Goal: Obtain resource: Download file/media

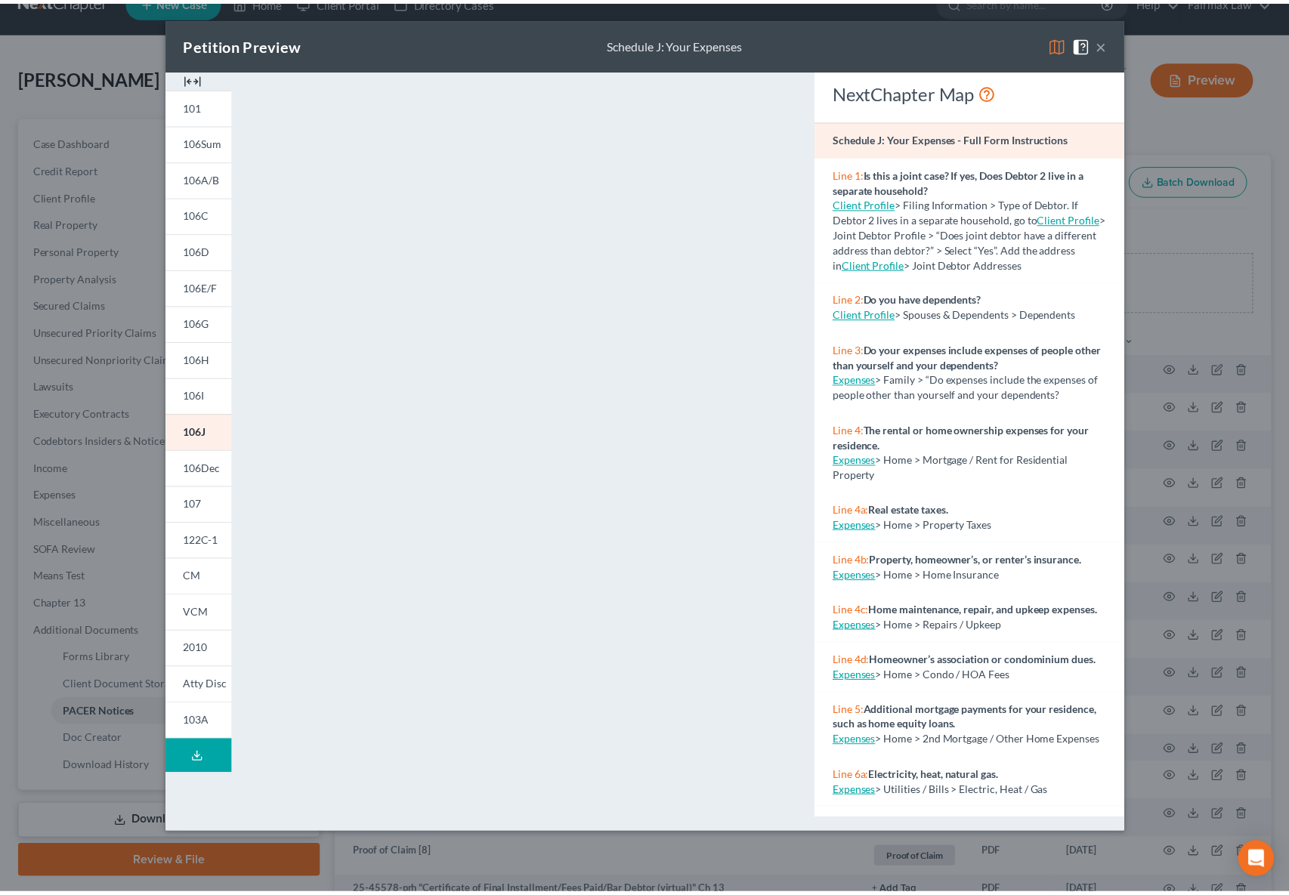
scroll to position [731, 0]
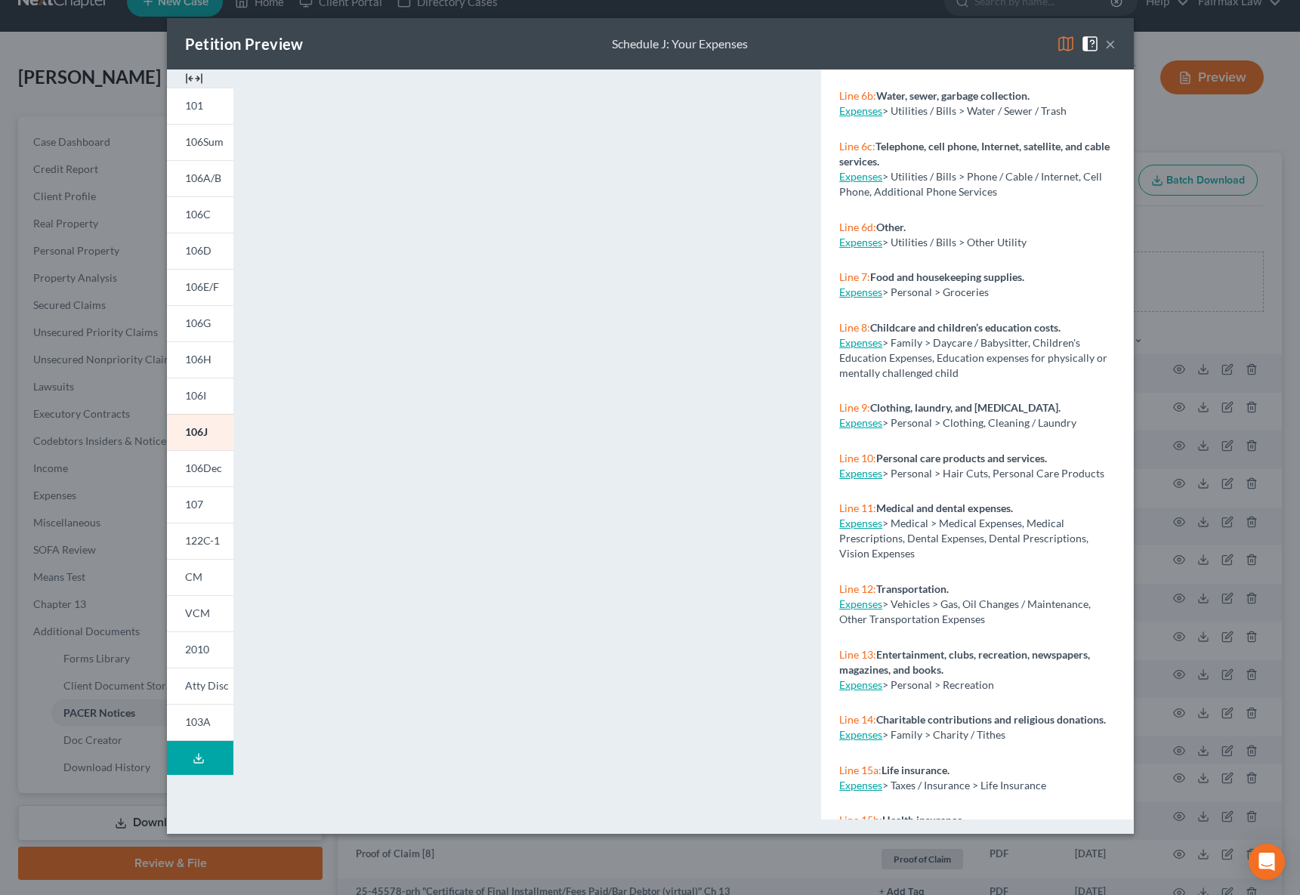
click at [1109, 46] on button "×" at bounding box center [1110, 44] width 11 height 18
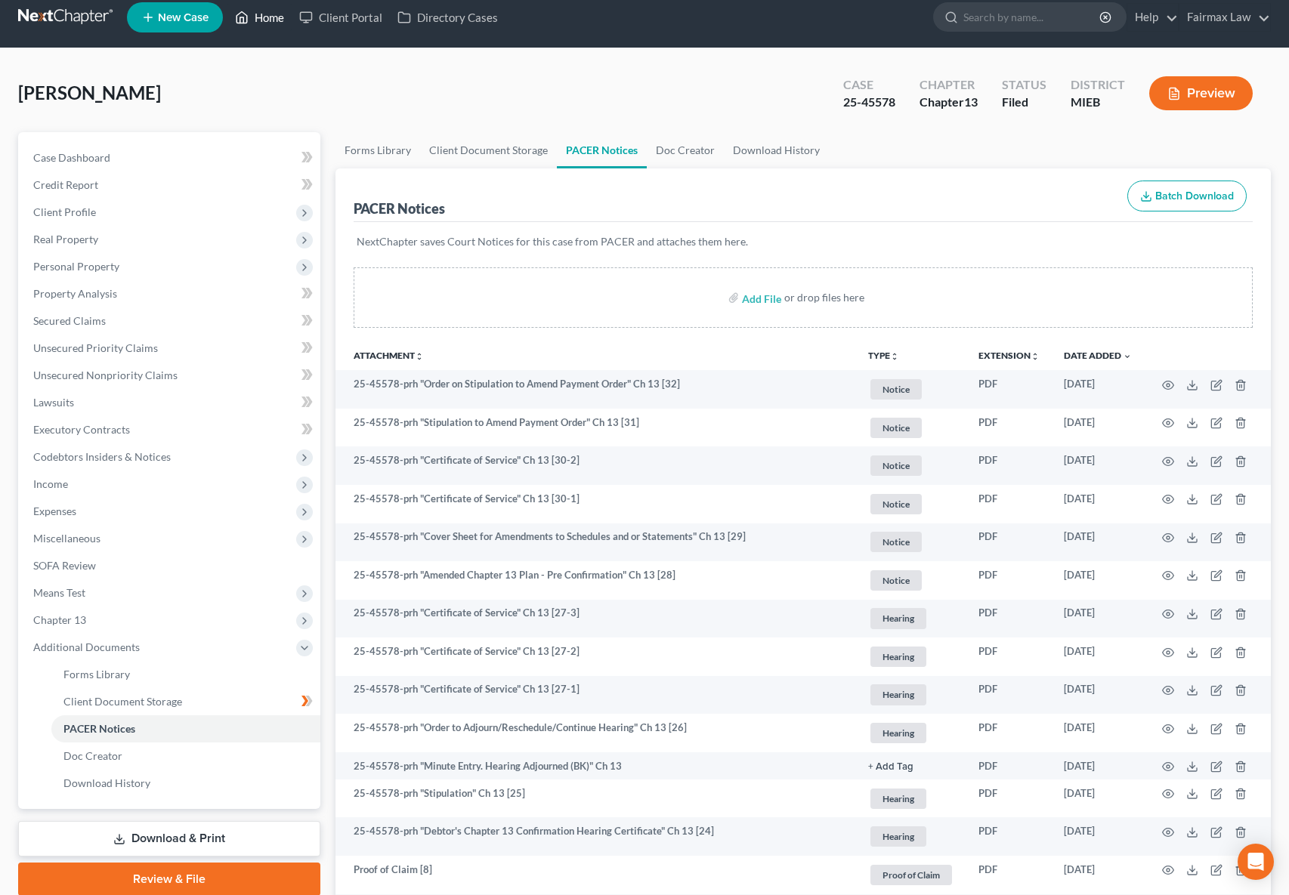
scroll to position [0, 0]
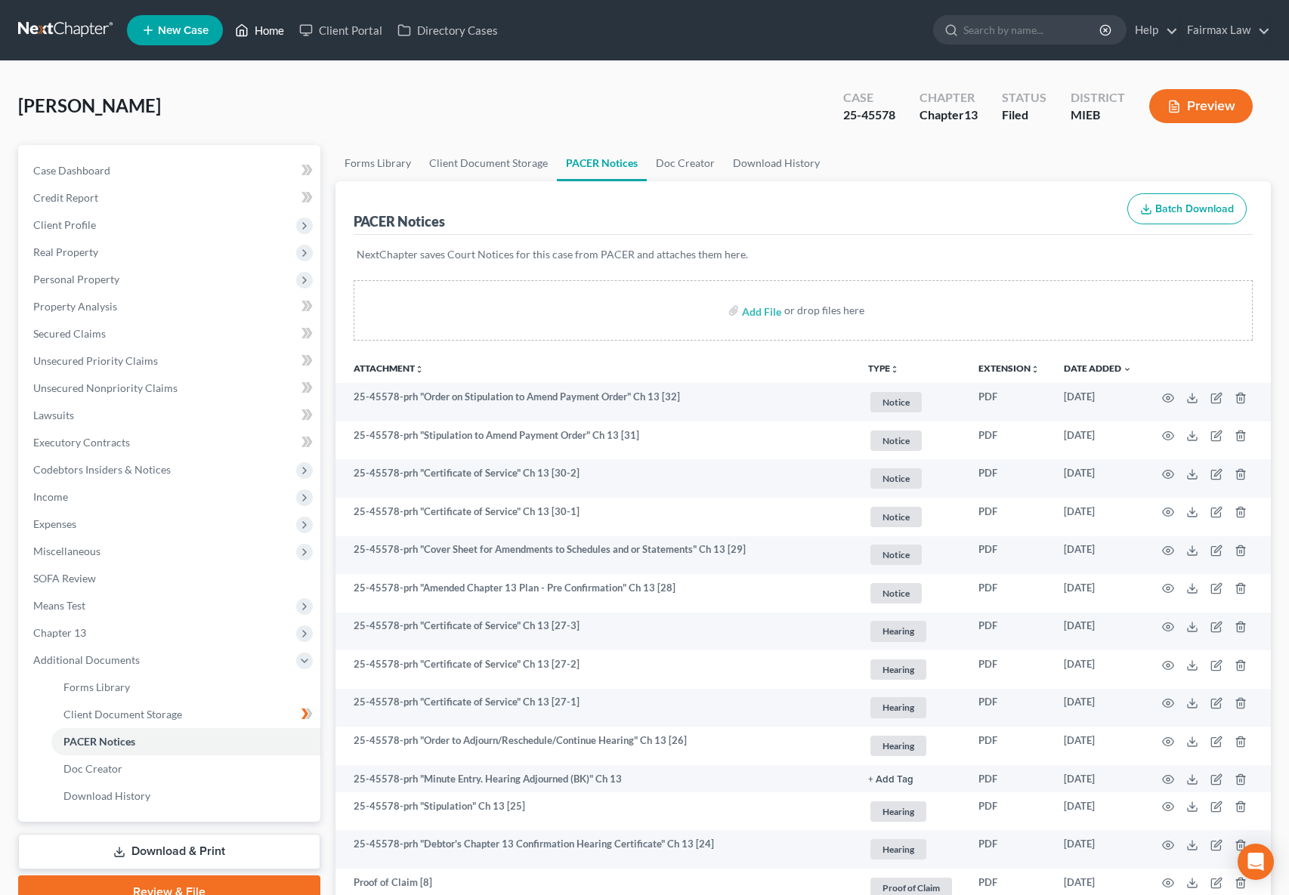
click at [265, 33] on link "Home" at bounding box center [259, 30] width 64 height 27
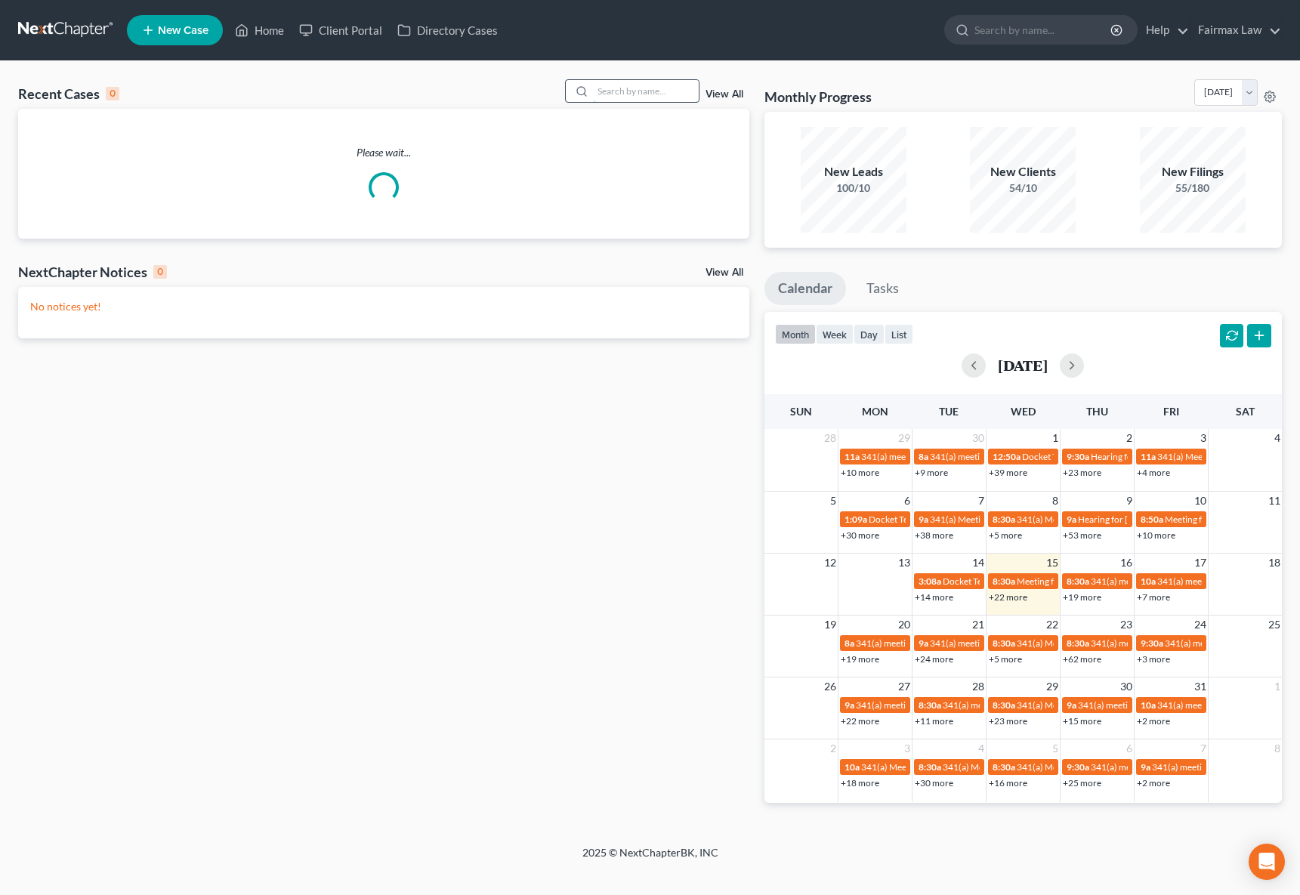
click at [640, 87] on input "search" at bounding box center [646, 91] width 106 height 22
paste input "25-47320"
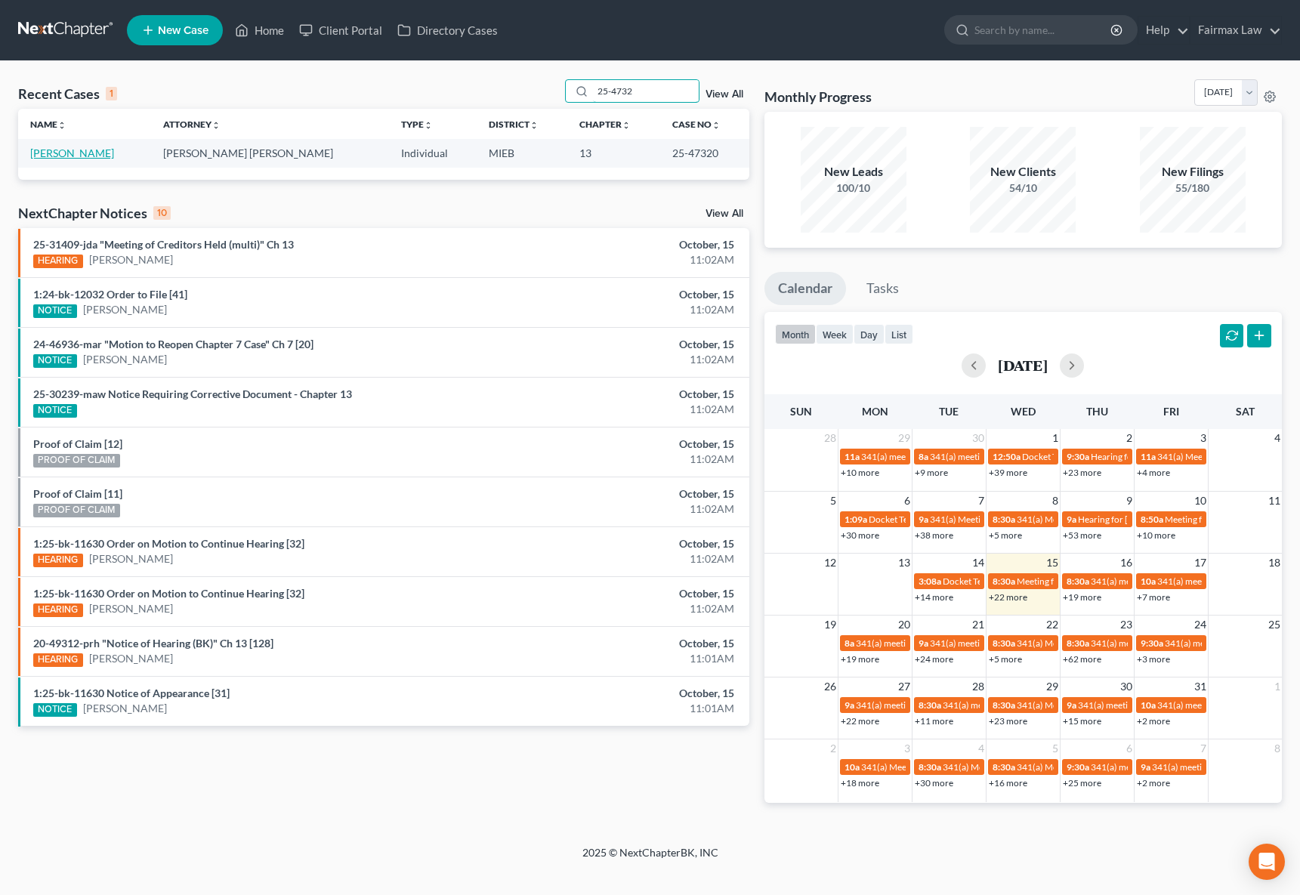
type input "25-4732"
click at [102, 154] on link "[PERSON_NAME]" at bounding box center [72, 153] width 84 height 13
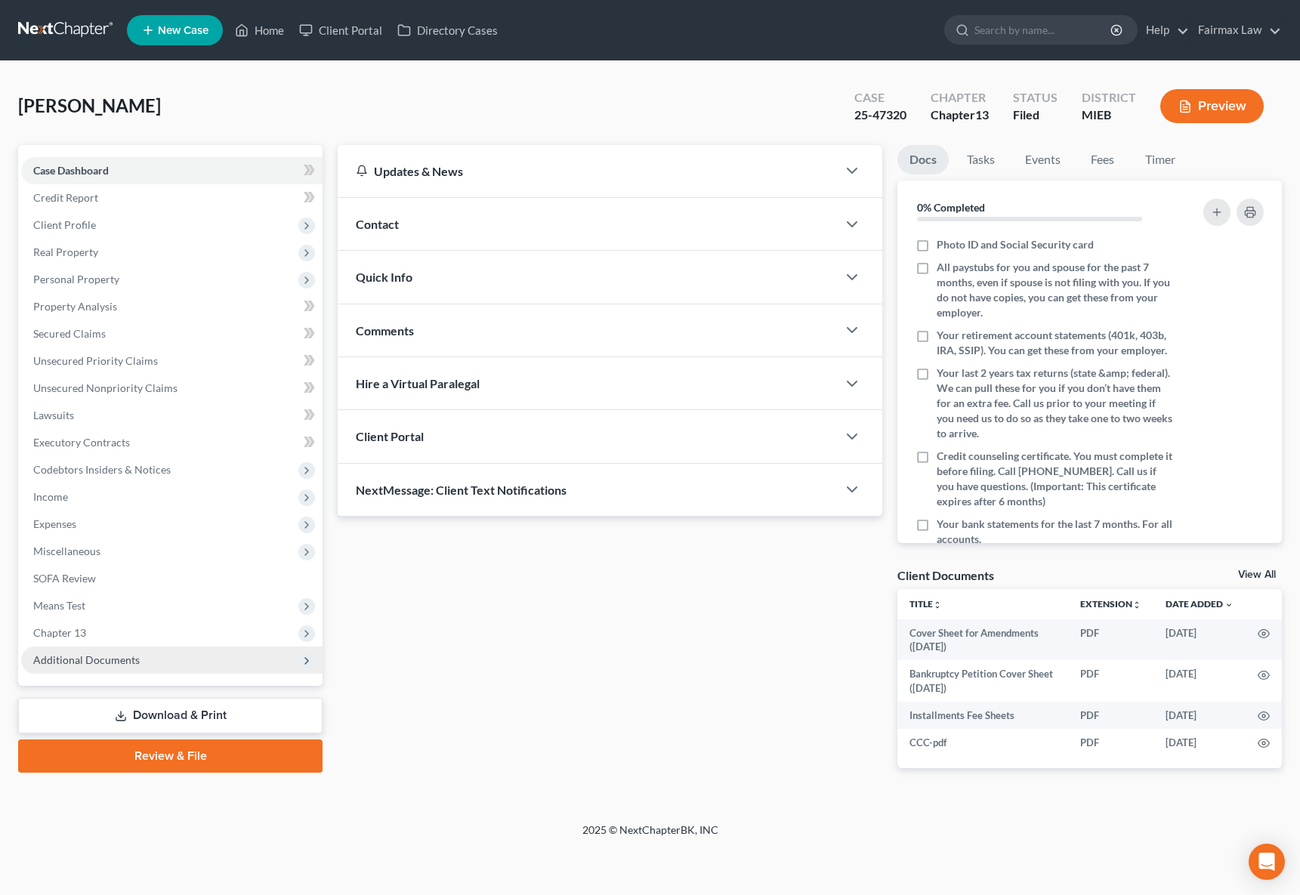
click at [138, 664] on span "Additional Documents" at bounding box center [171, 660] width 301 height 27
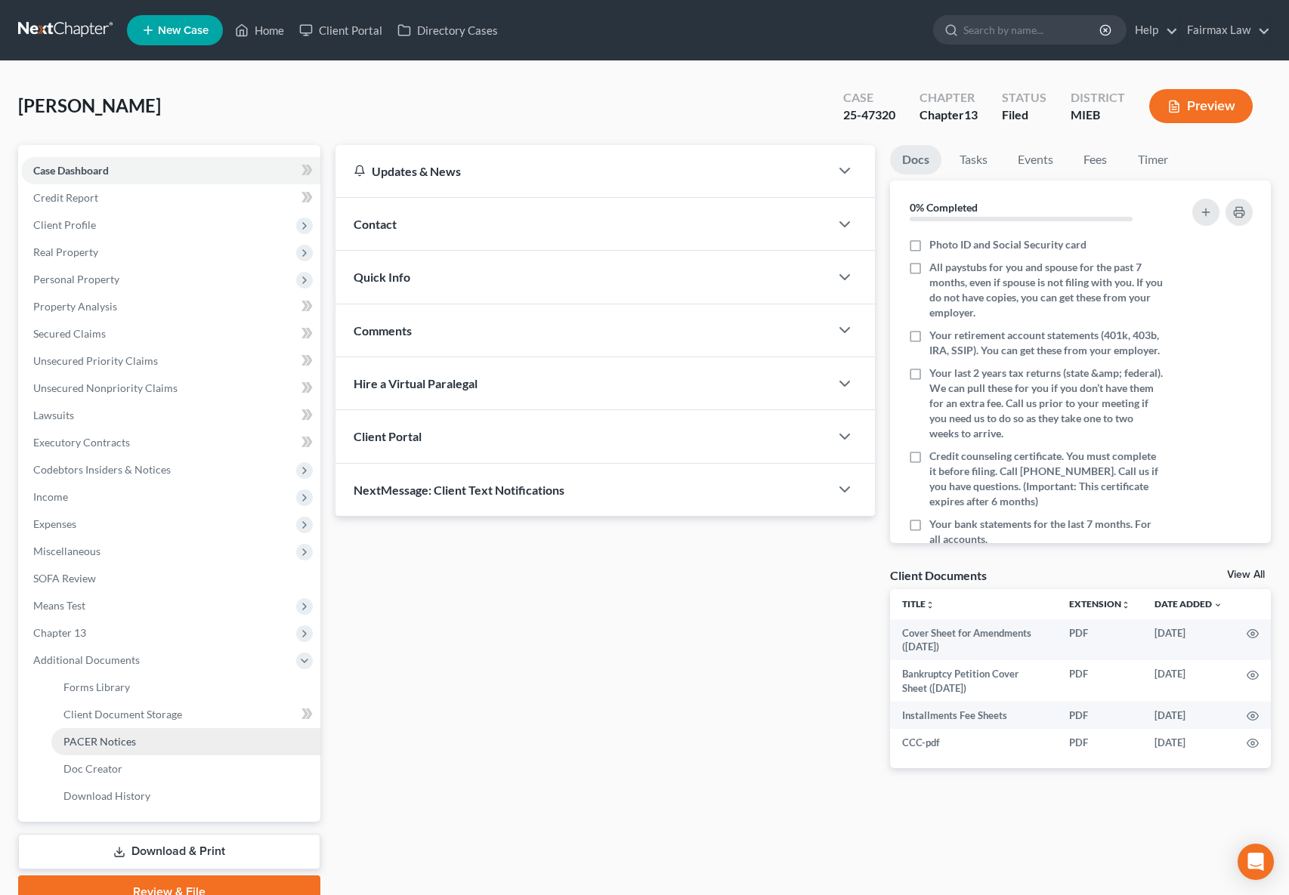
click at [128, 745] on span "PACER Notices" at bounding box center [99, 741] width 73 height 13
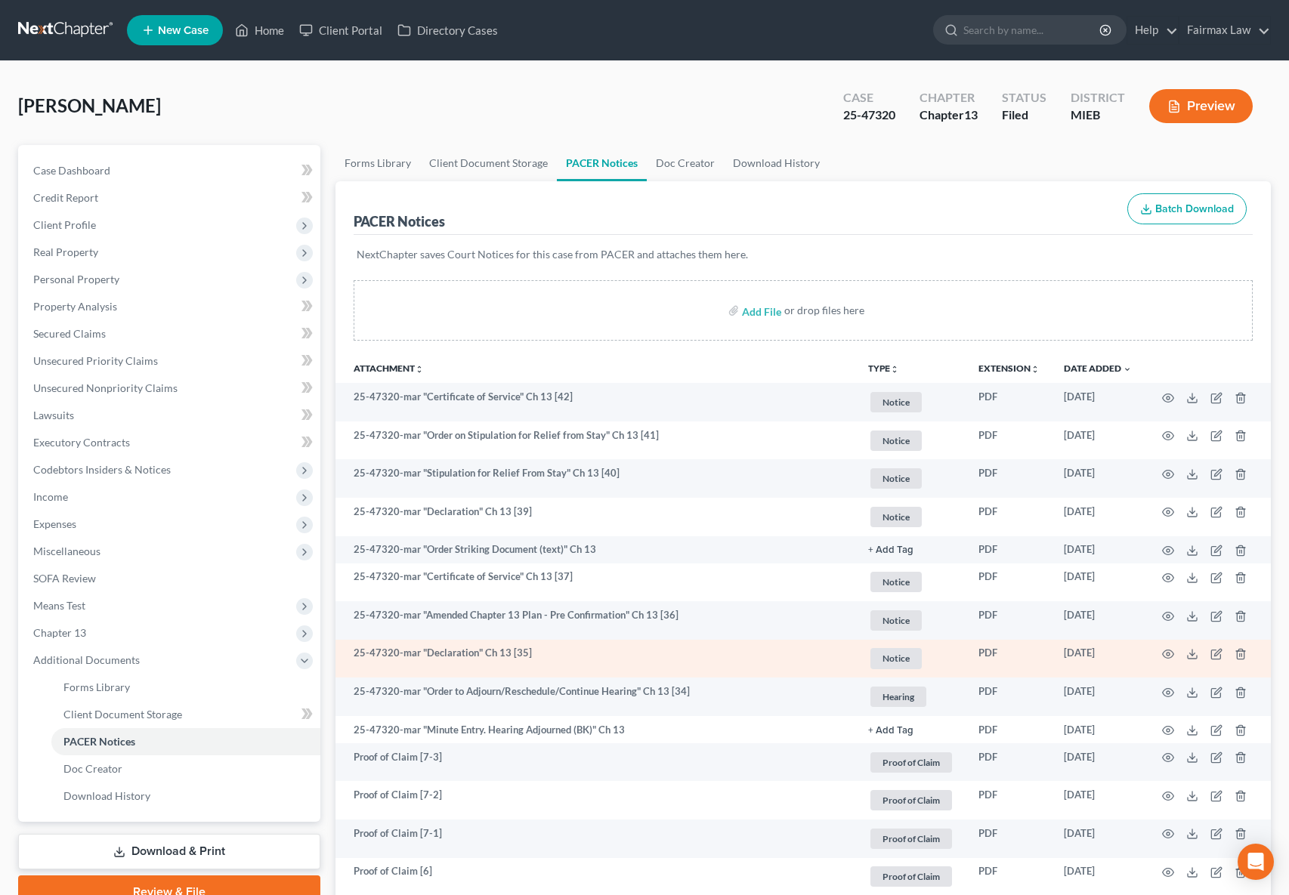
scroll to position [3, 0]
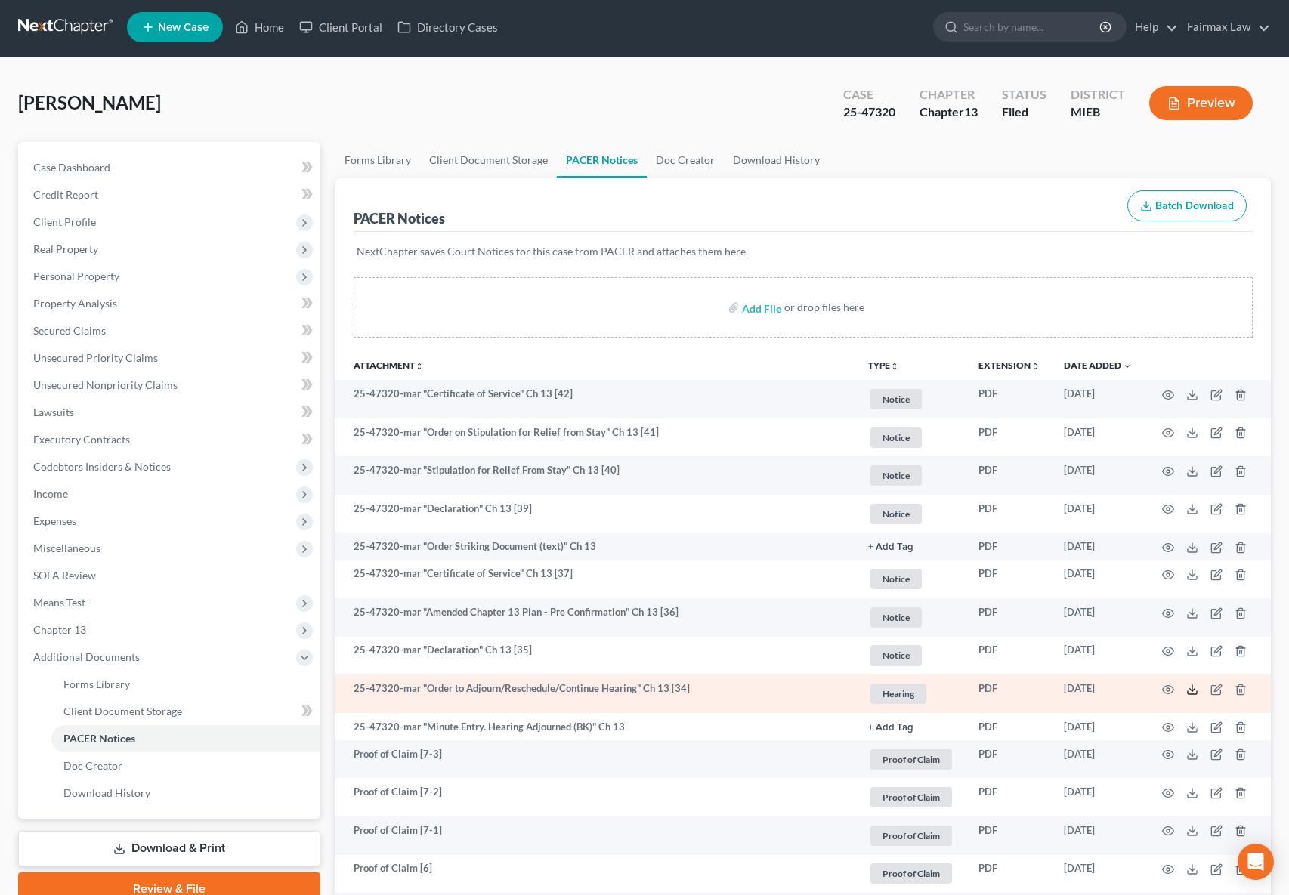
click at [1196, 691] on icon at bounding box center [1192, 690] width 12 height 12
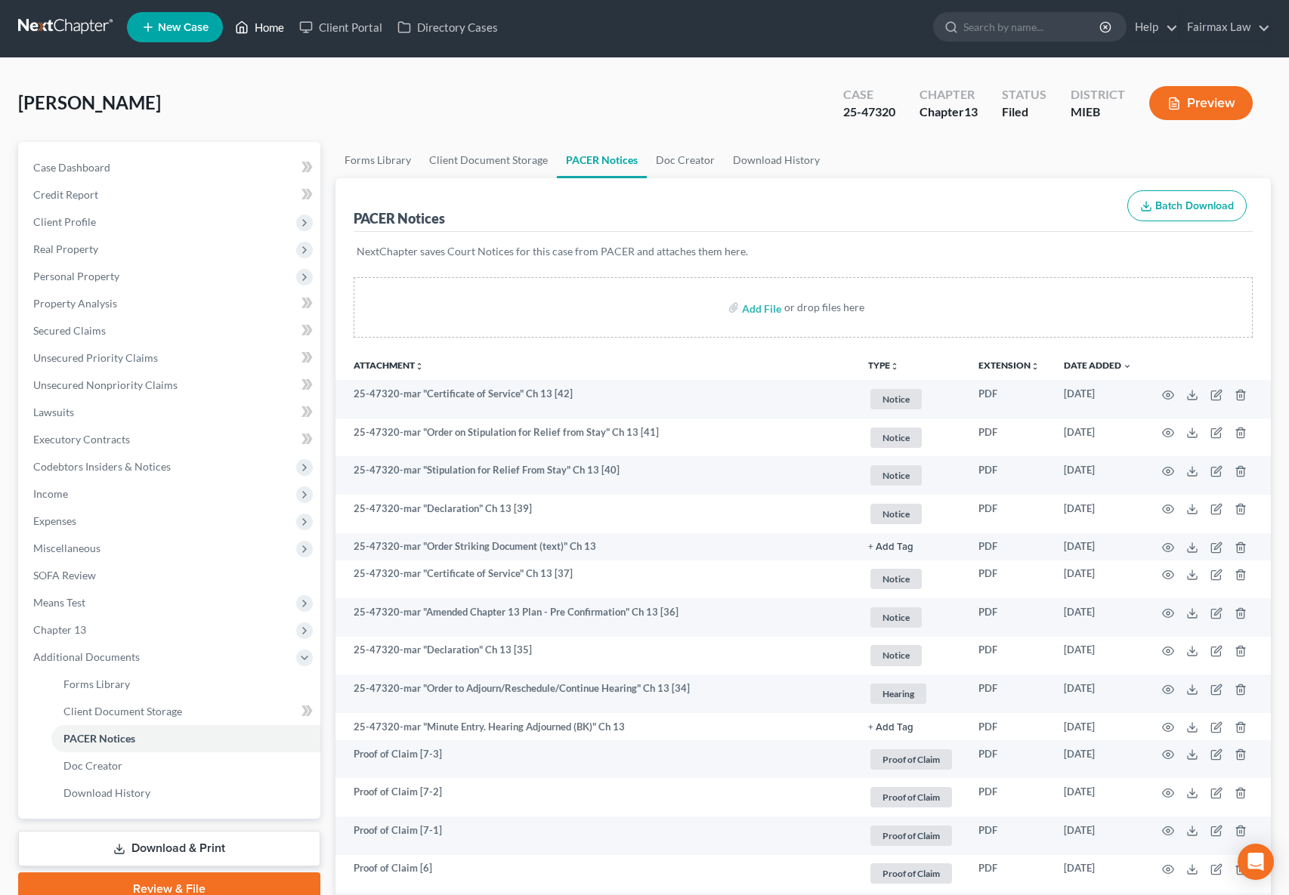
click at [269, 28] on link "Home" at bounding box center [259, 27] width 64 height 27
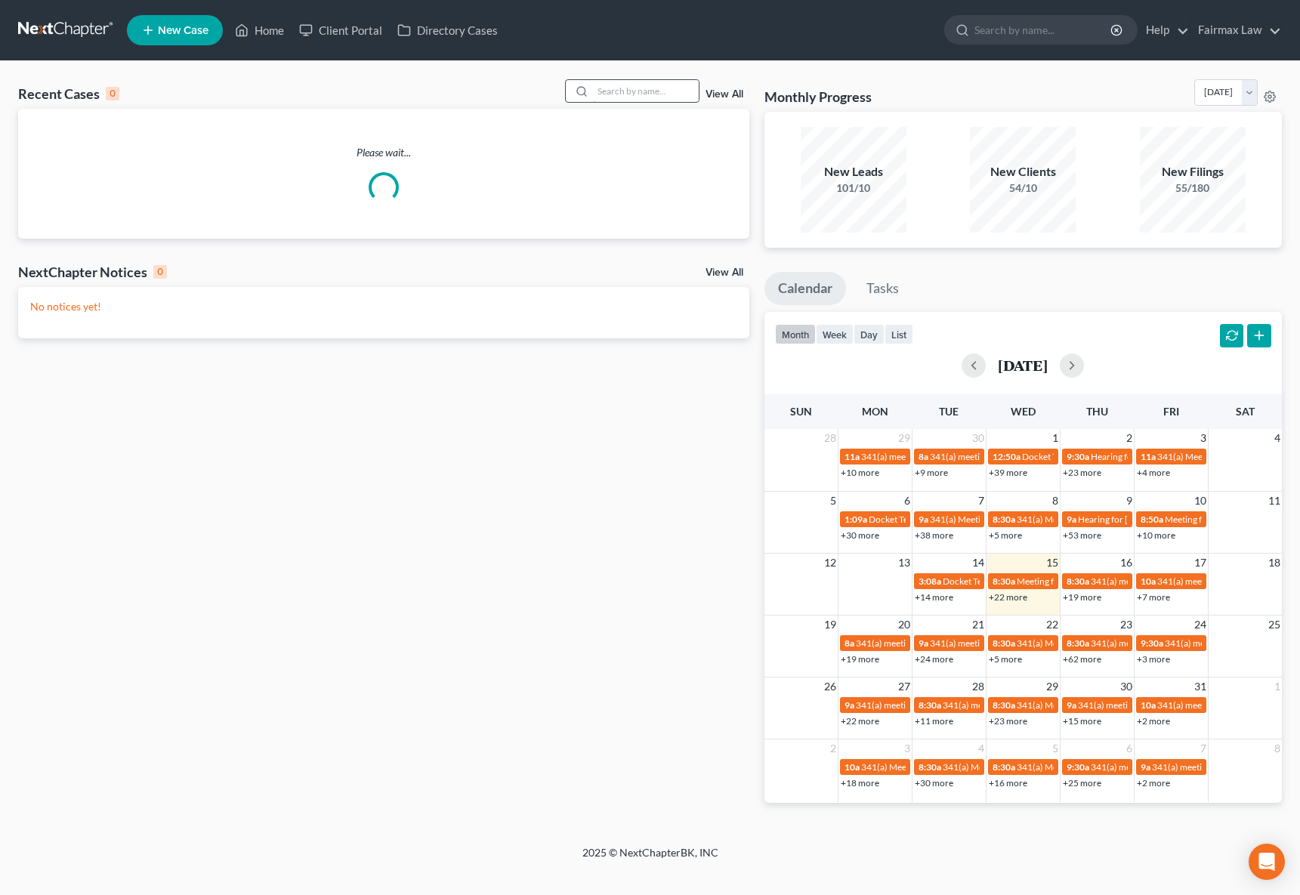
click at [651, 93] on input "search" at bounding box center [646, 91] width 106 height 22
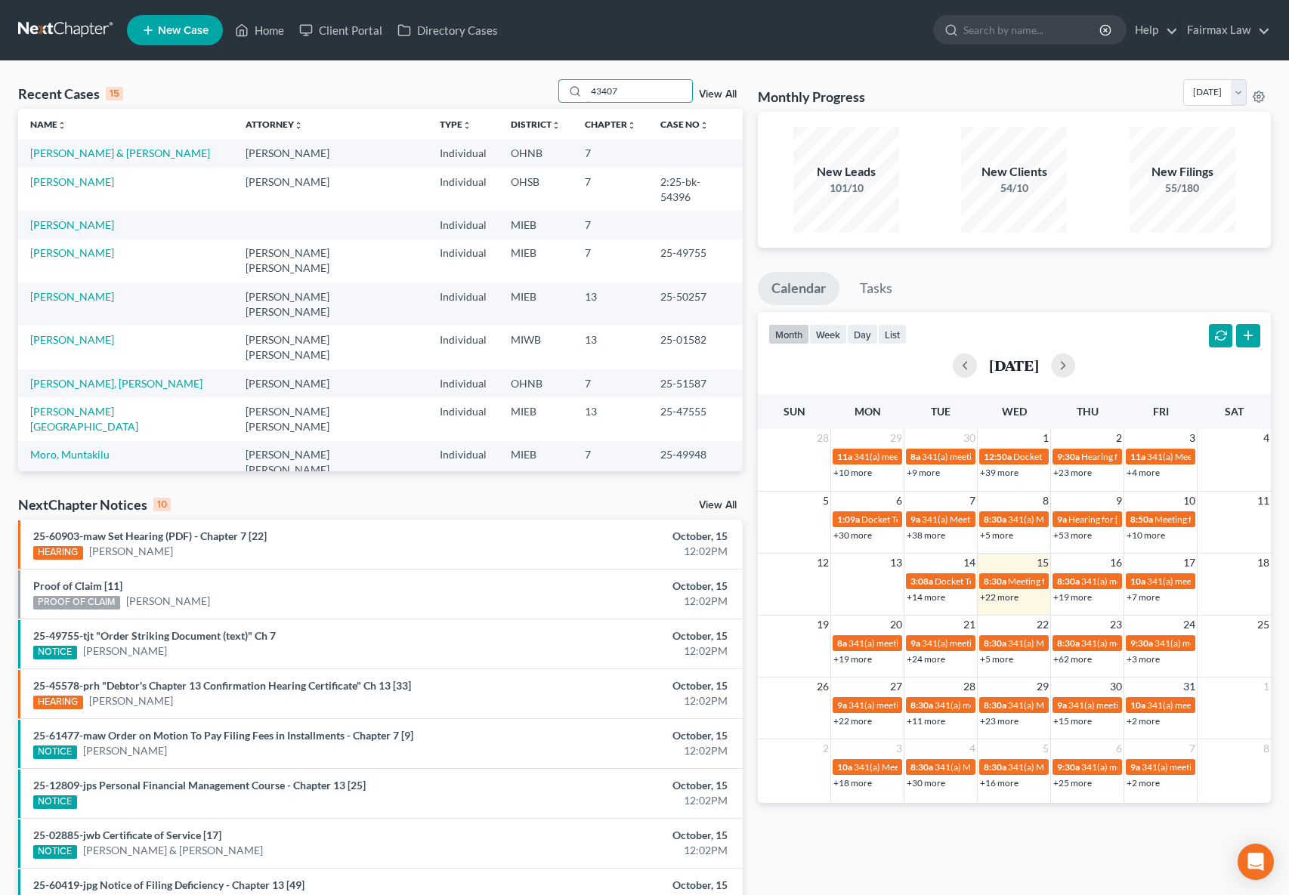
type input "43407"
click at [56, 147] on link "[PERSON_NAME] & [PERSON_NAME]" at bounding box center [120, 153] width 180 height 13
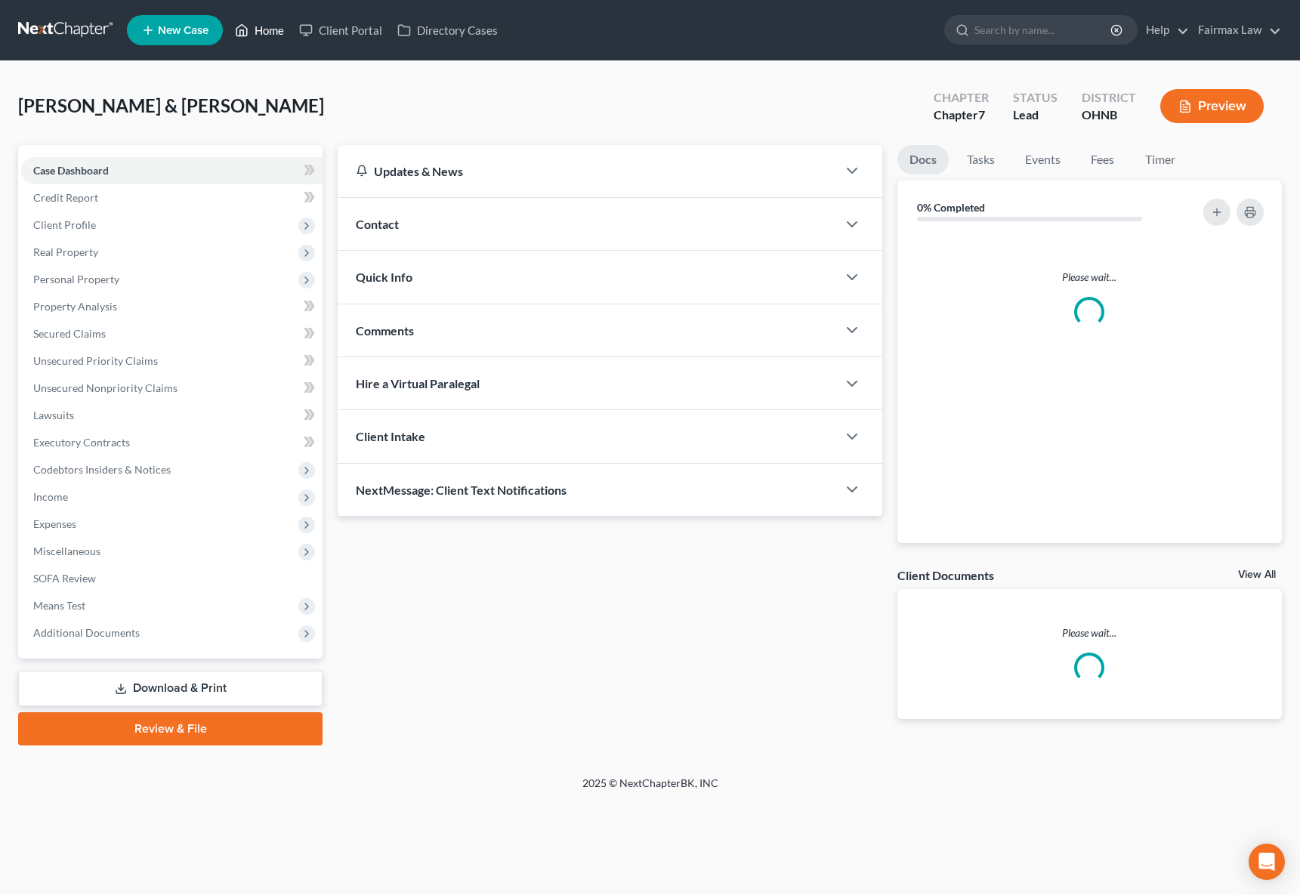
click at [280, 18] on link "Home" at bounding box center [259, 30] width 64 height 27
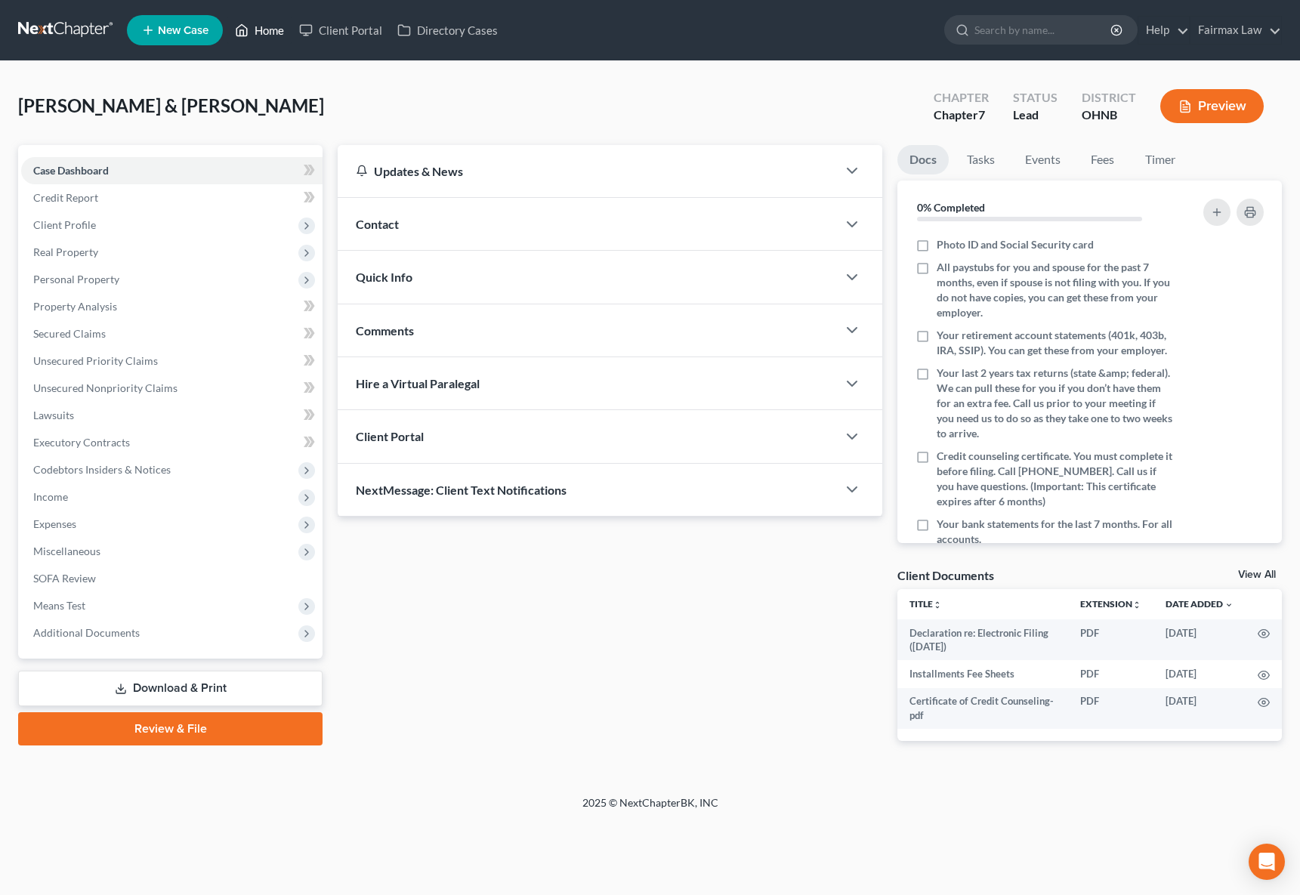
click at [276, 25] on link "Home" at bounding box center [259, 30] width 64 height 27
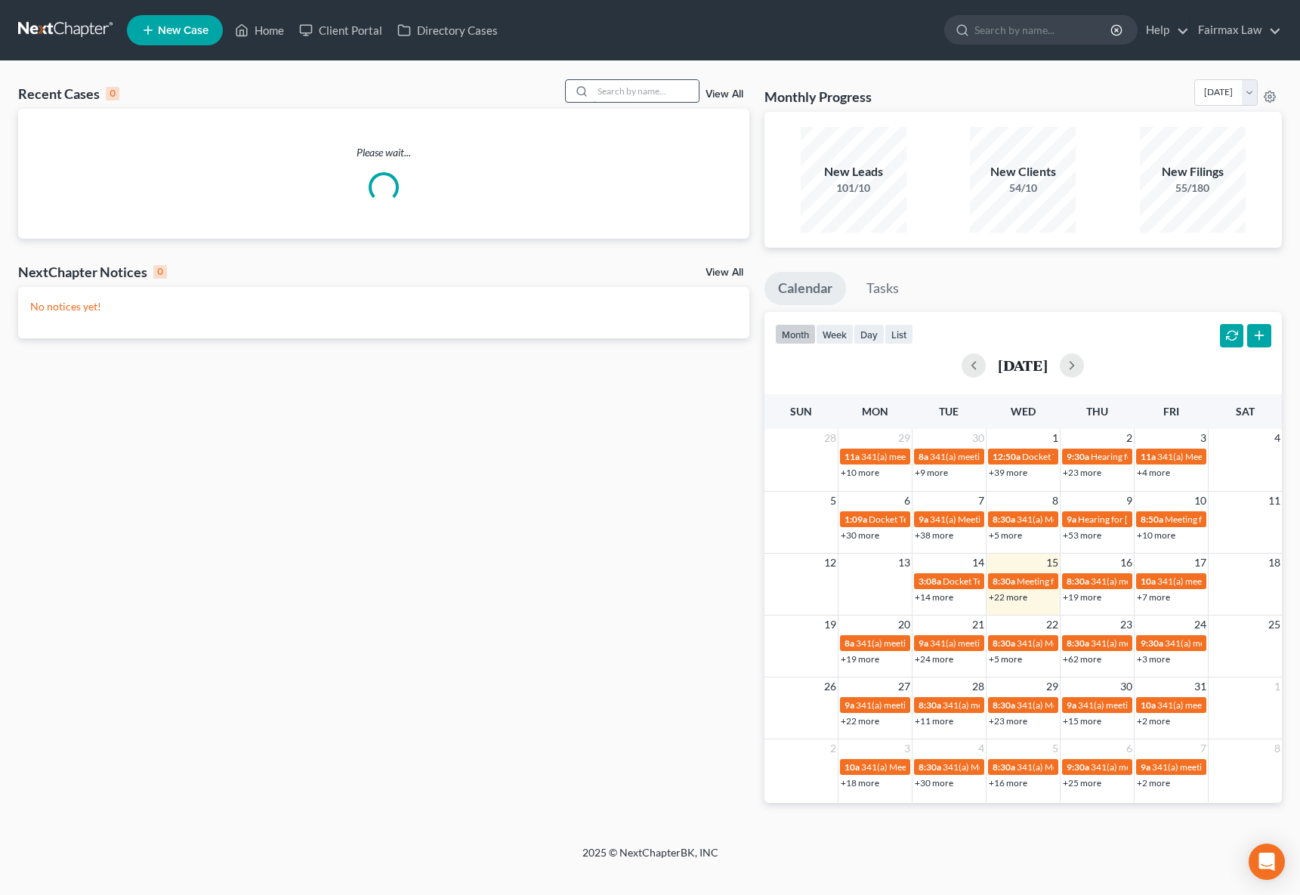
click at [631, 91] on input "search" at bounding box center [646, 91] width 106 height 22
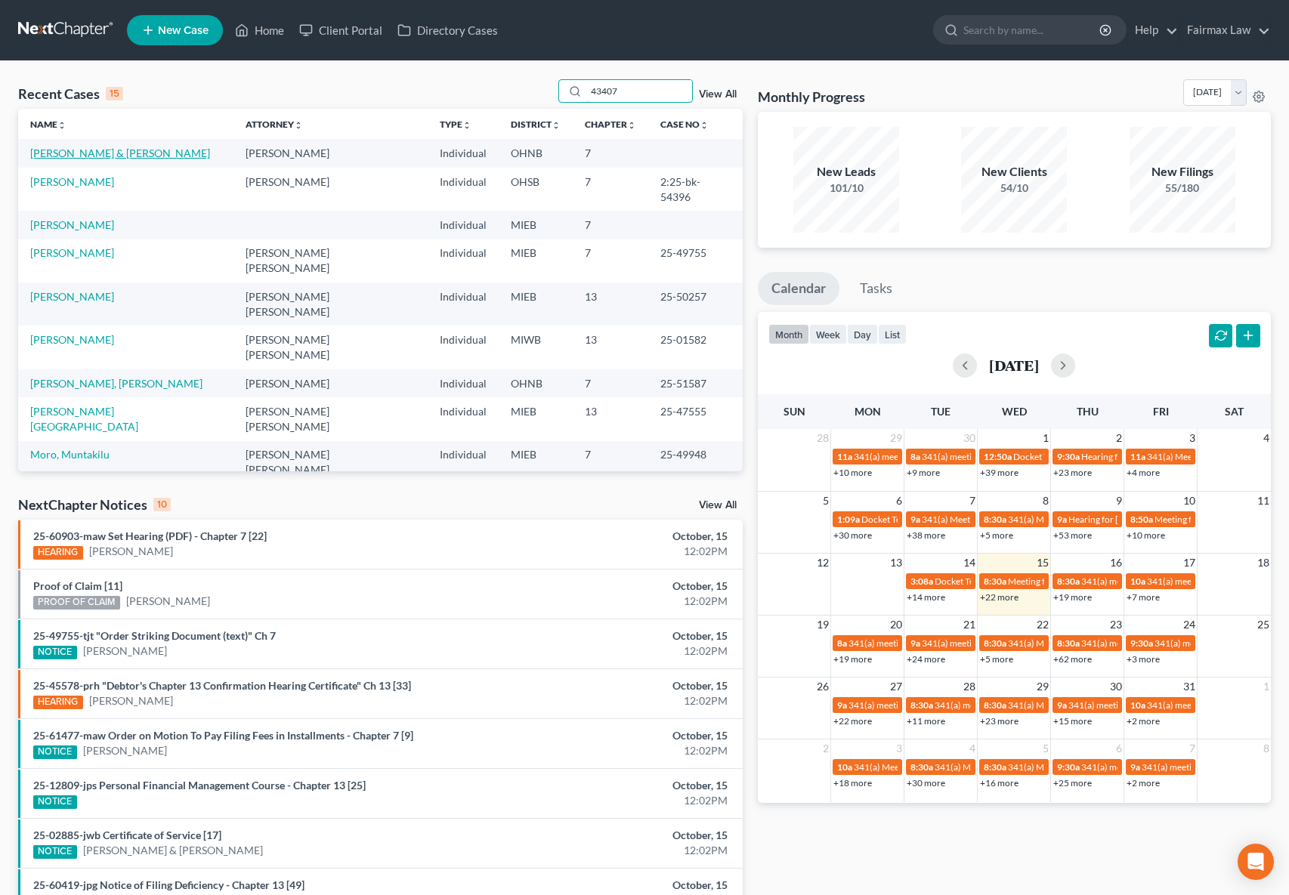
type input "43407"
click at [44, 156] on link "[PERSON_NAME] & [PERSON_NAME]" at bounding box center [120, 153] width 180 height 13
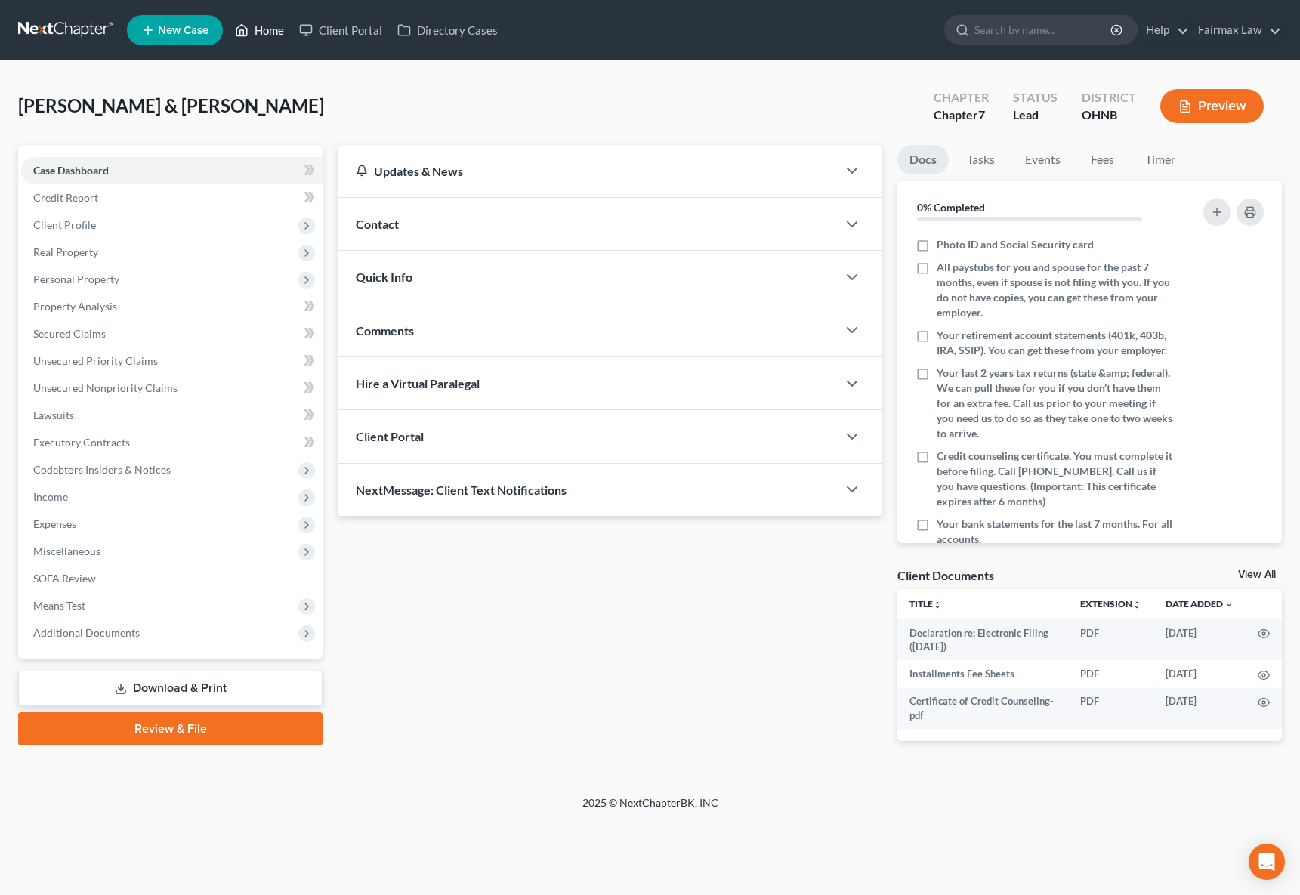
click at [255, 32] on link "Home" at bounding box center [259, 30] width 64 height 27
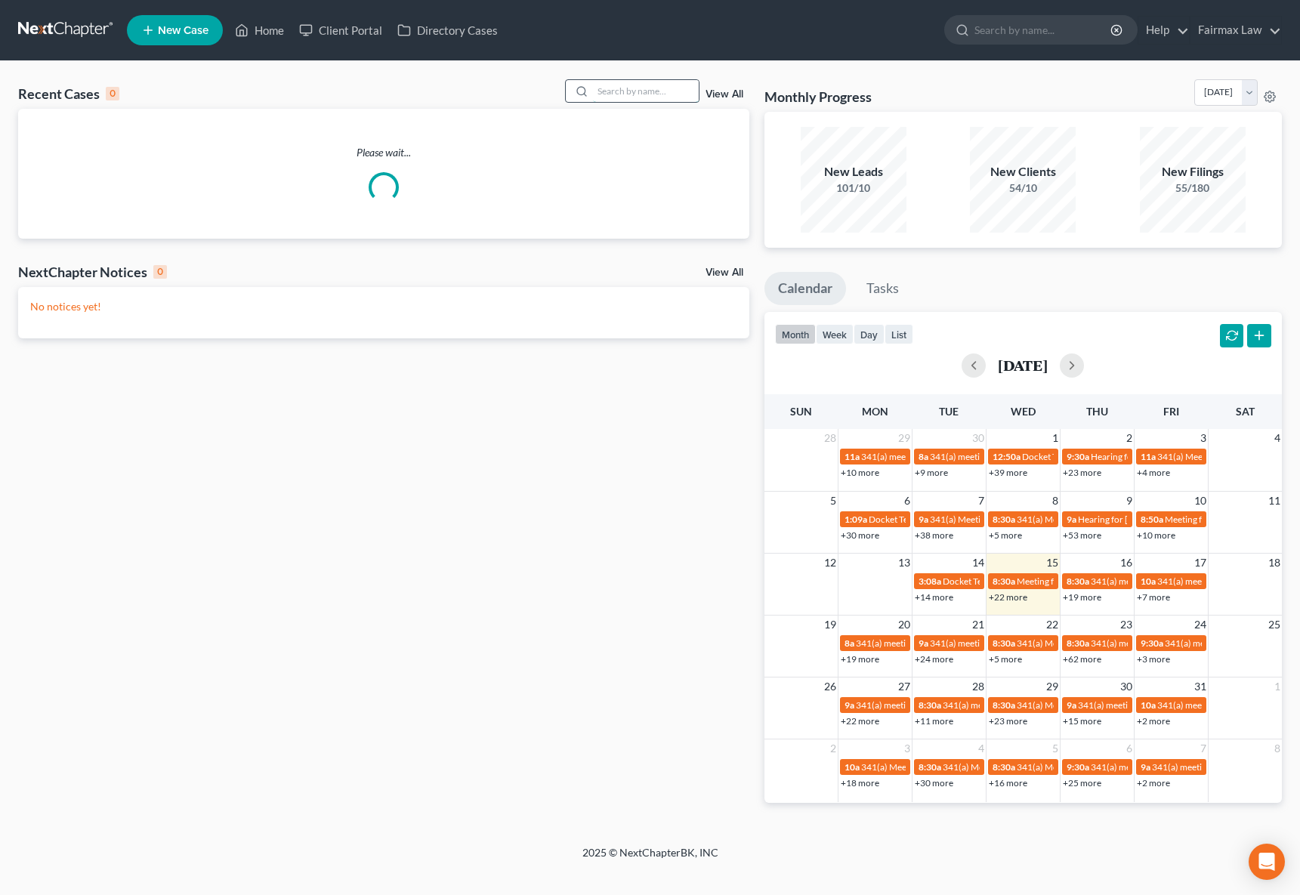
click at [638, 90] on input "search" at bounding box center [646, 91] width 106 height 22
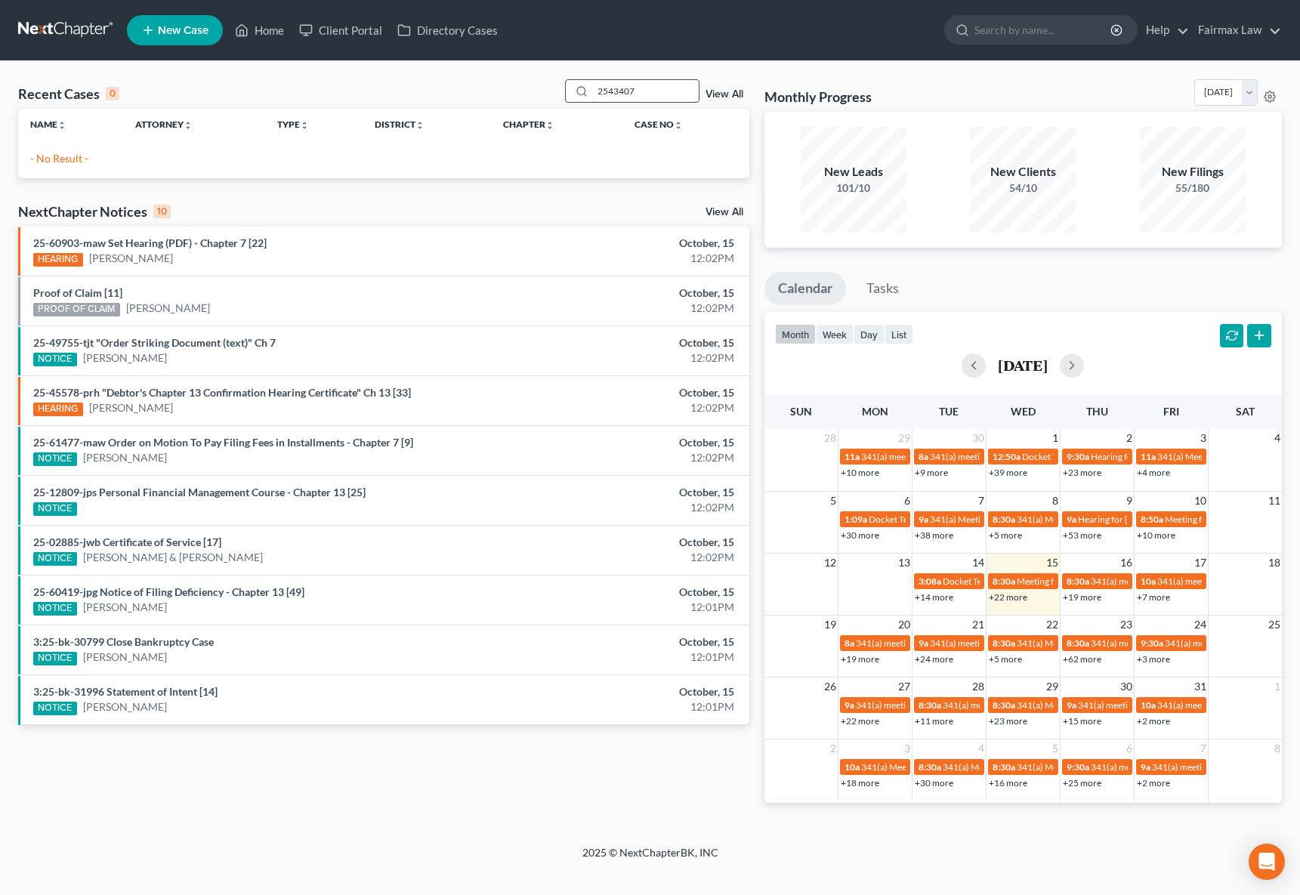
click at [613, 88] on input "2543407" at bounding box center [646, 91] width 106 height 22
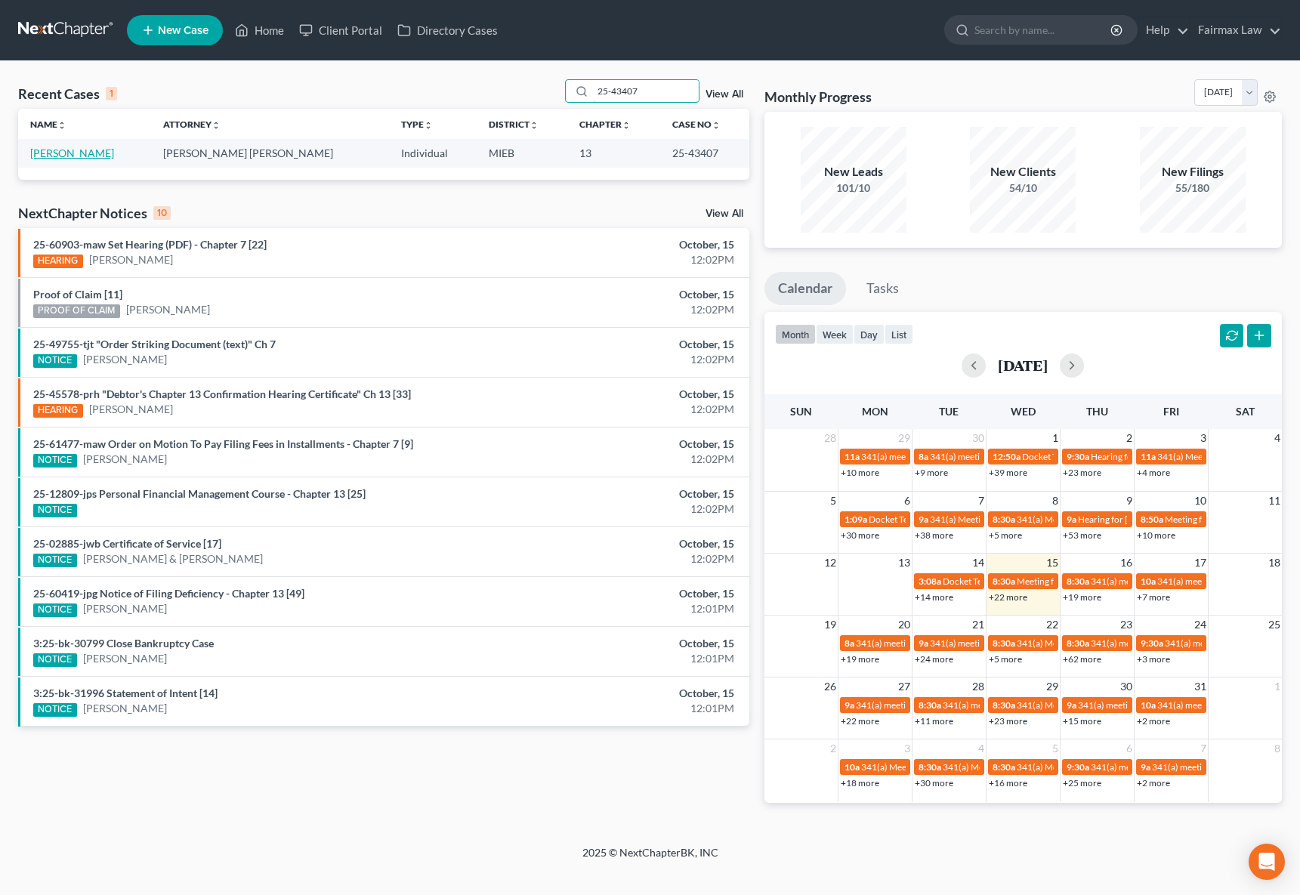
type input "25-43407"
click at [67, 156] on link "[PERSON_NAME]" at bounding box center [72, 153] width 84 height 13
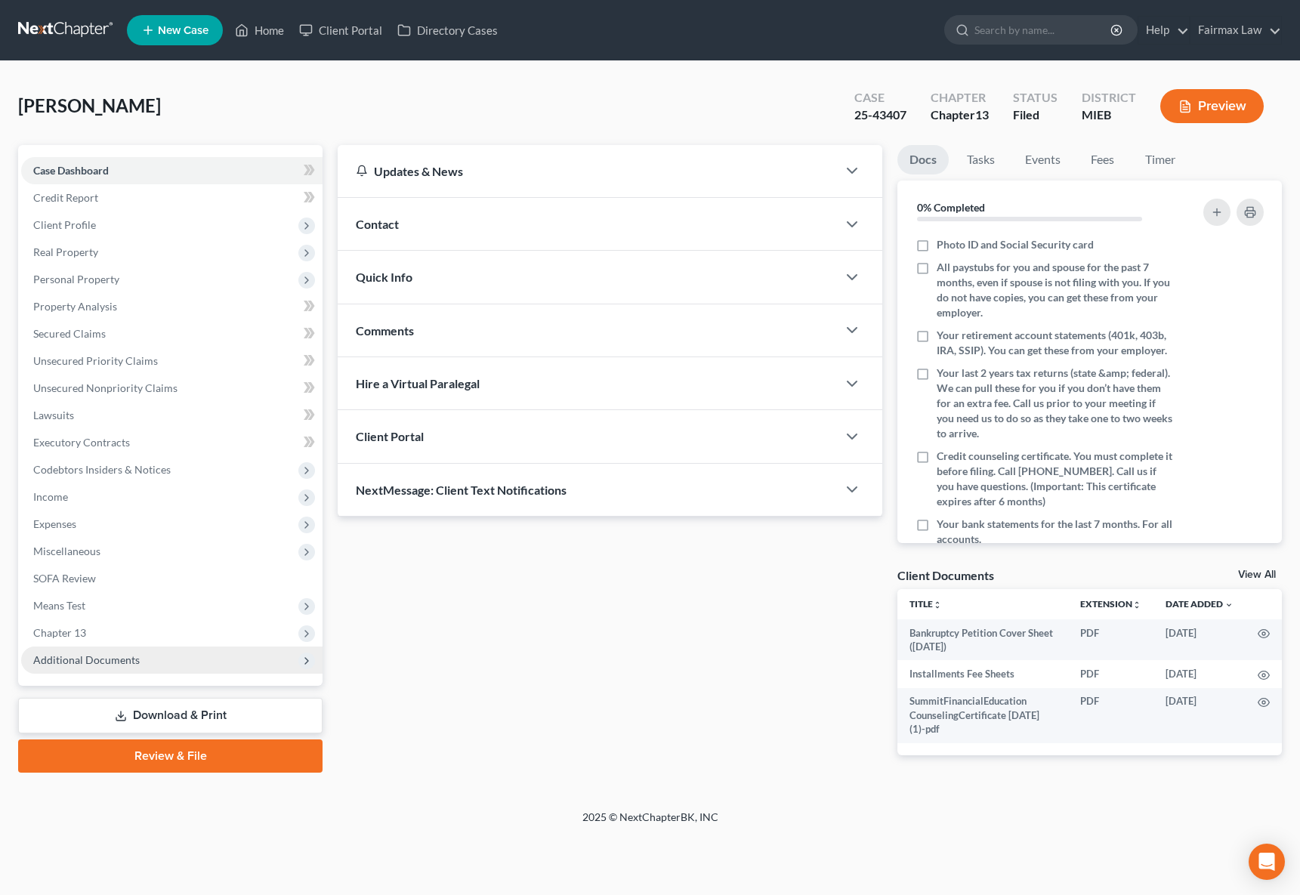
click at [103, 666] on span "Additional Documents" at bounding box center [171, 660] width 301 height 27
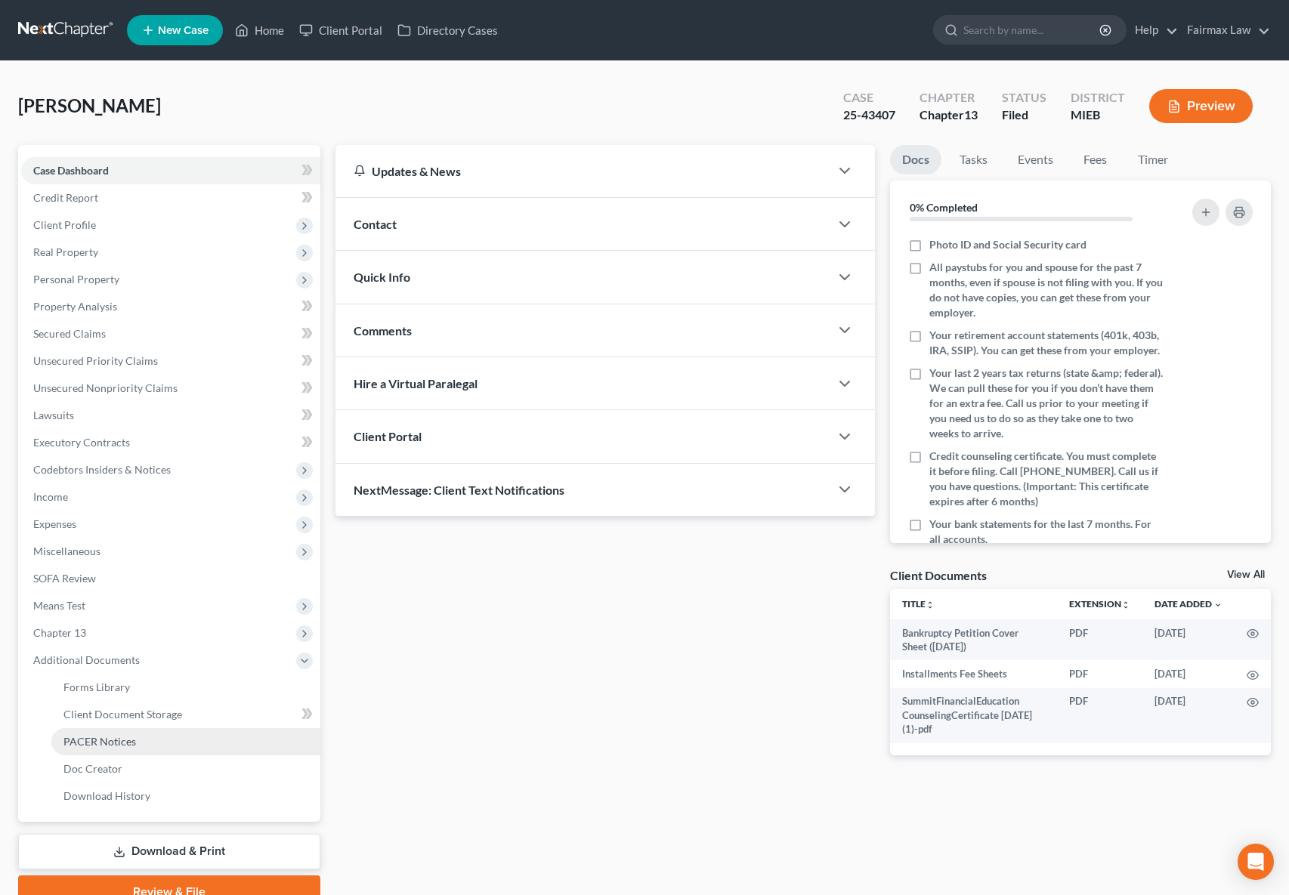
click at [131, 738] on span "PACER Notices" at bounding box center [99, 741] width 73 height 13
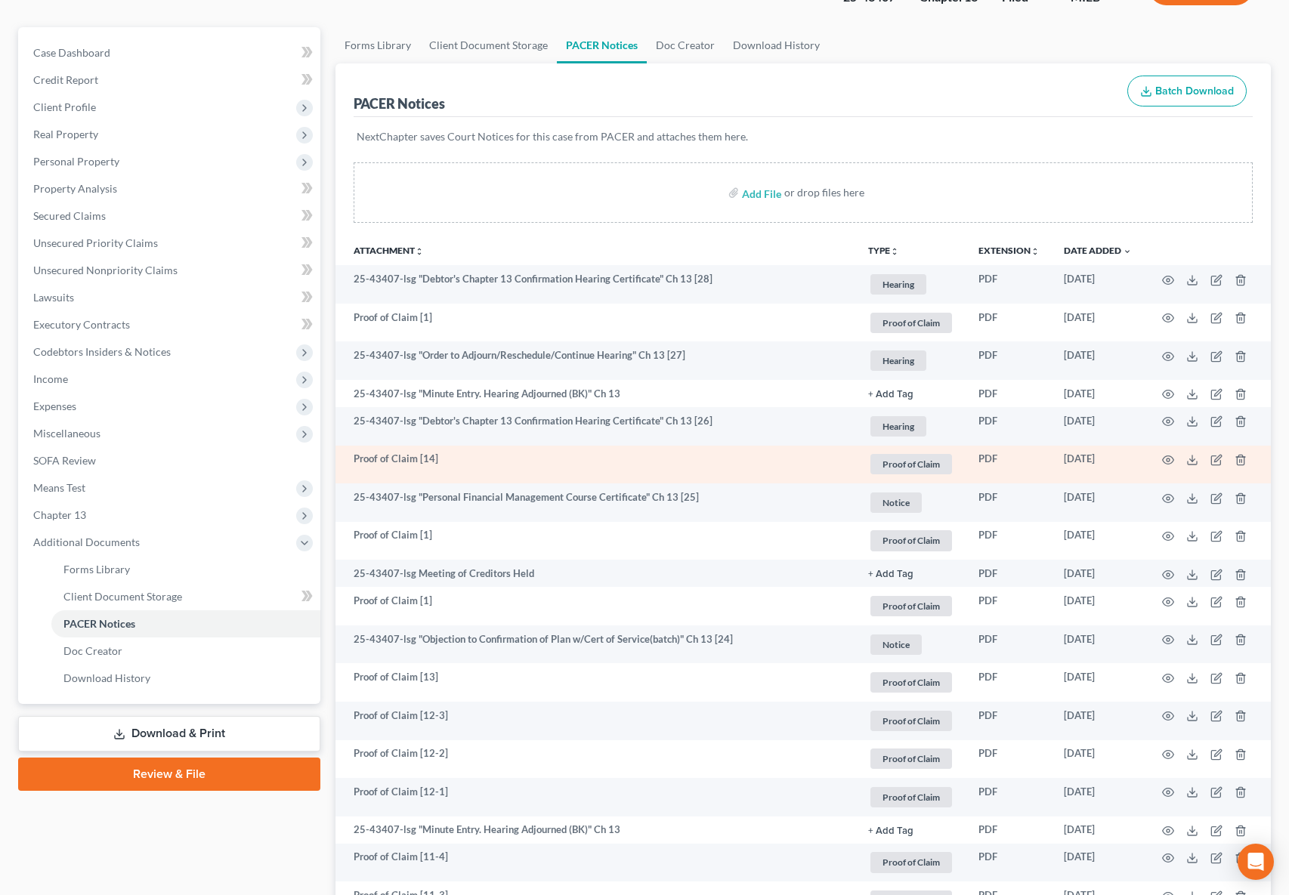
scroll to position [121, 0]
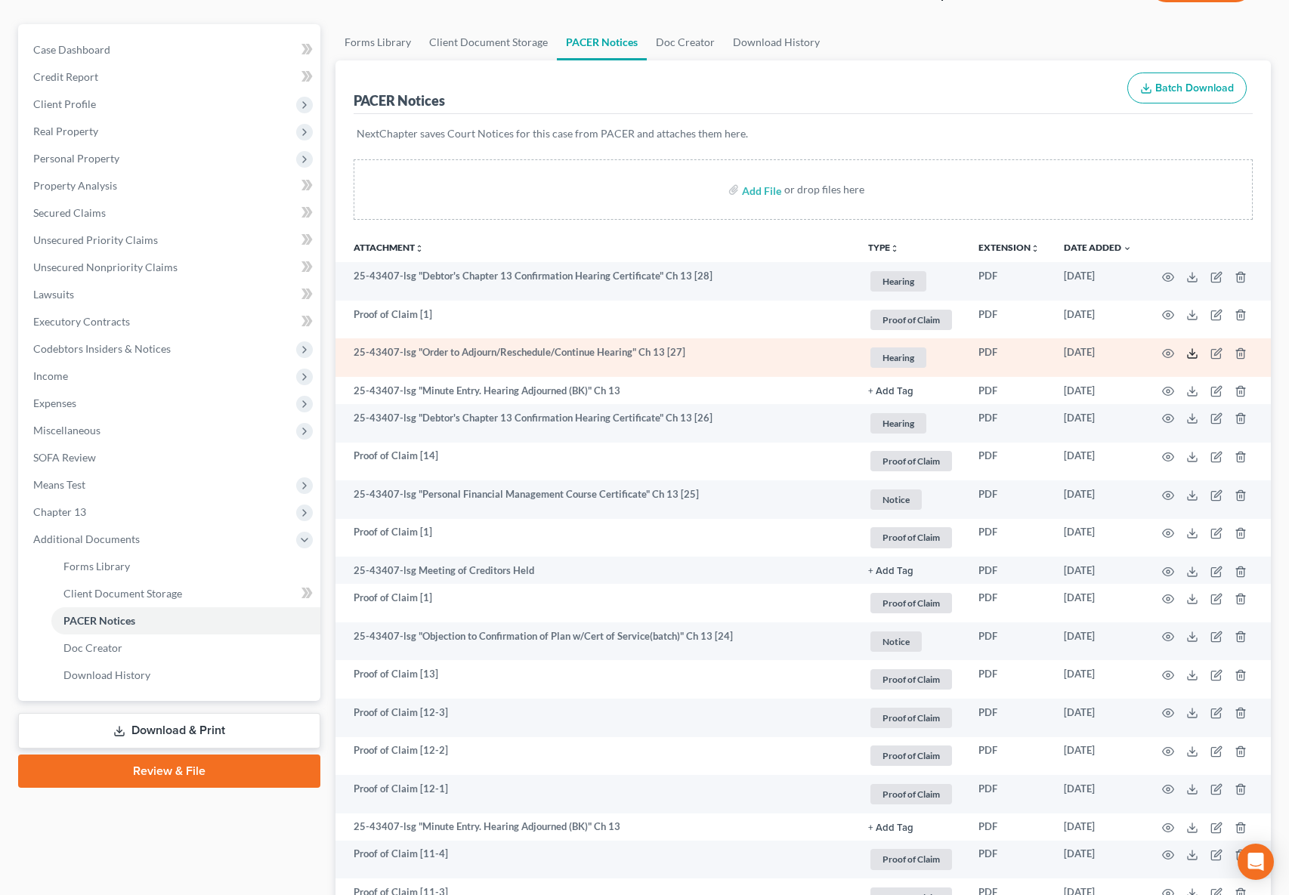
click at [1191, 357] on icon at bounding box center [1192, 356] width 9 height 3
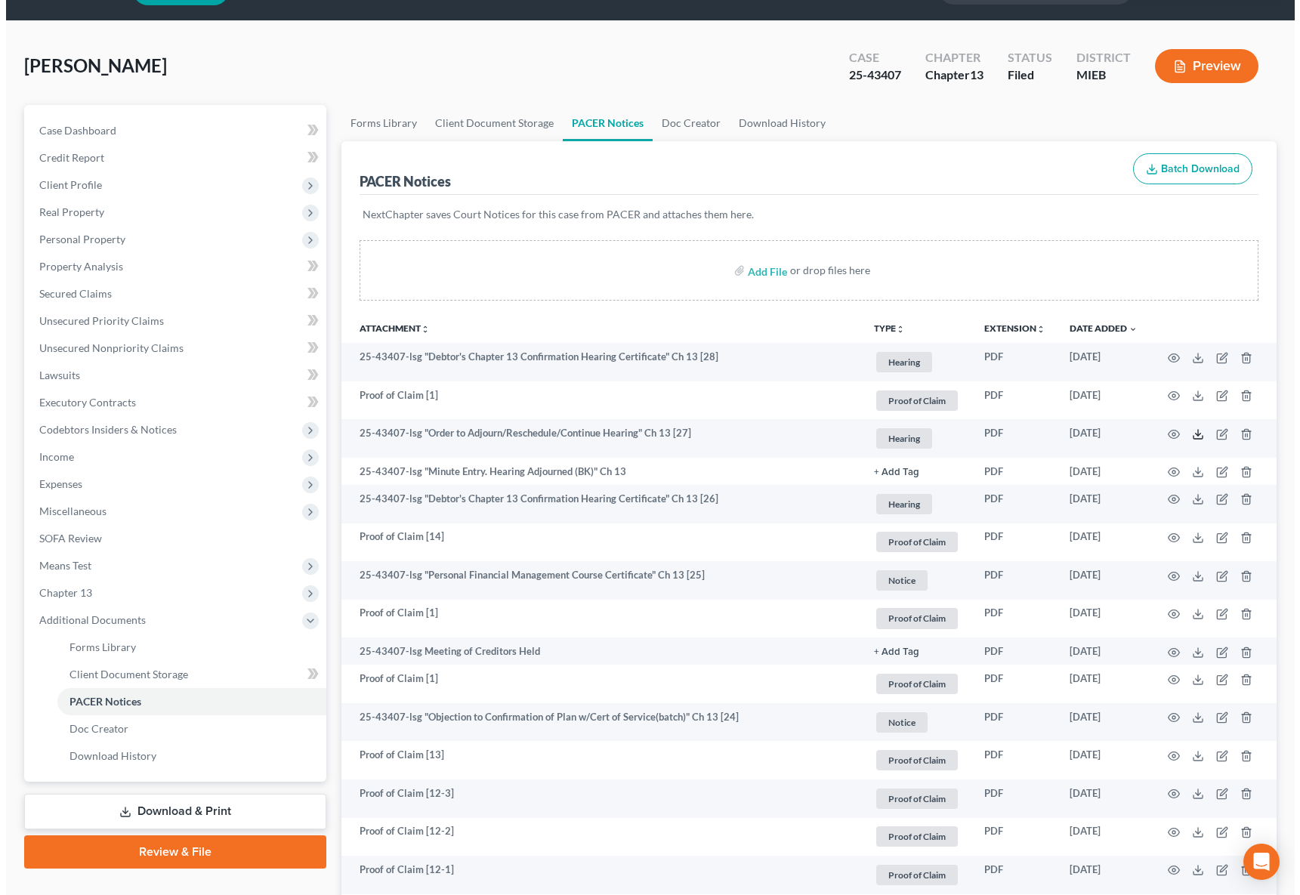
scroll to position [0, 0]
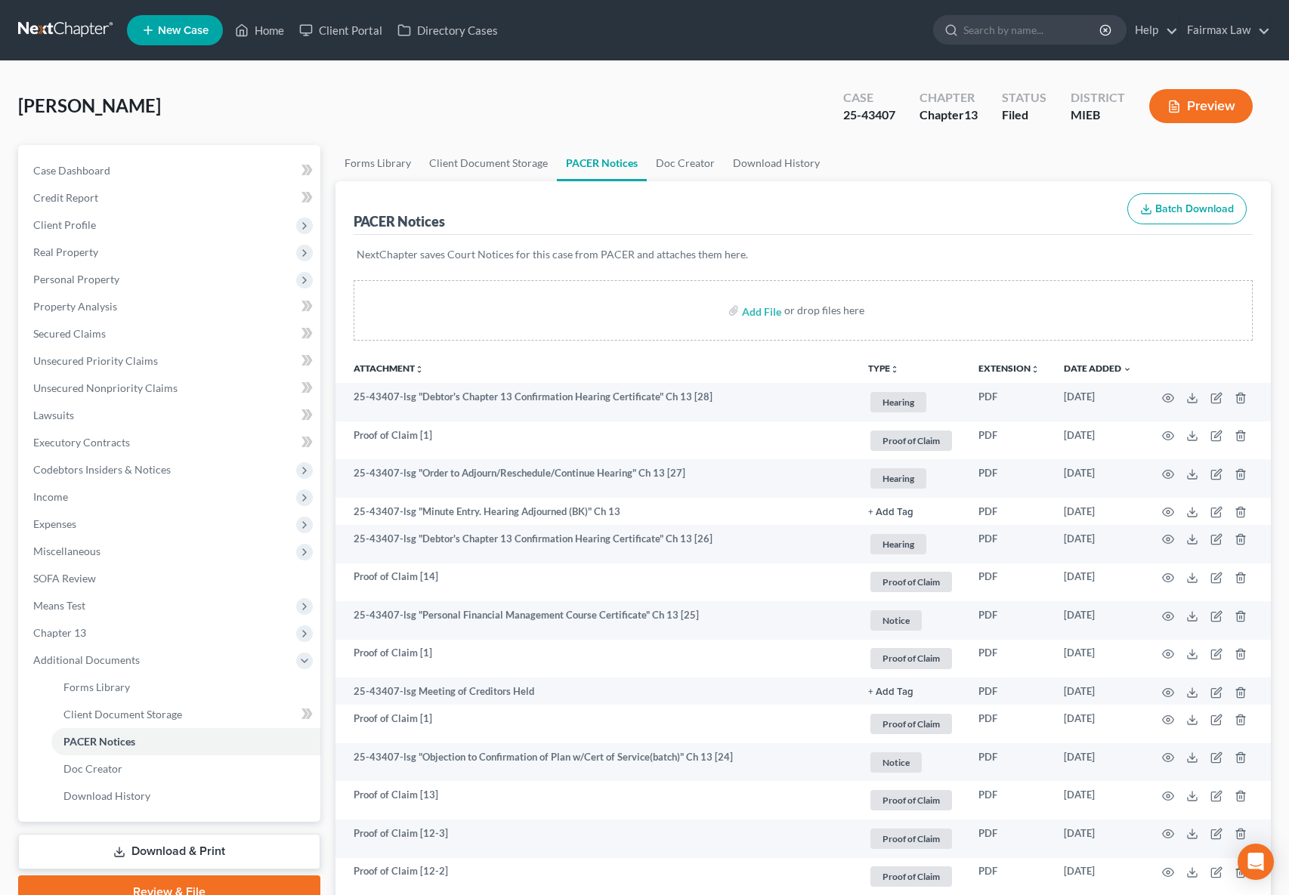
click at [1221, 106] on button "Preview" at bounding box center [1200, 106] width 103 height 34
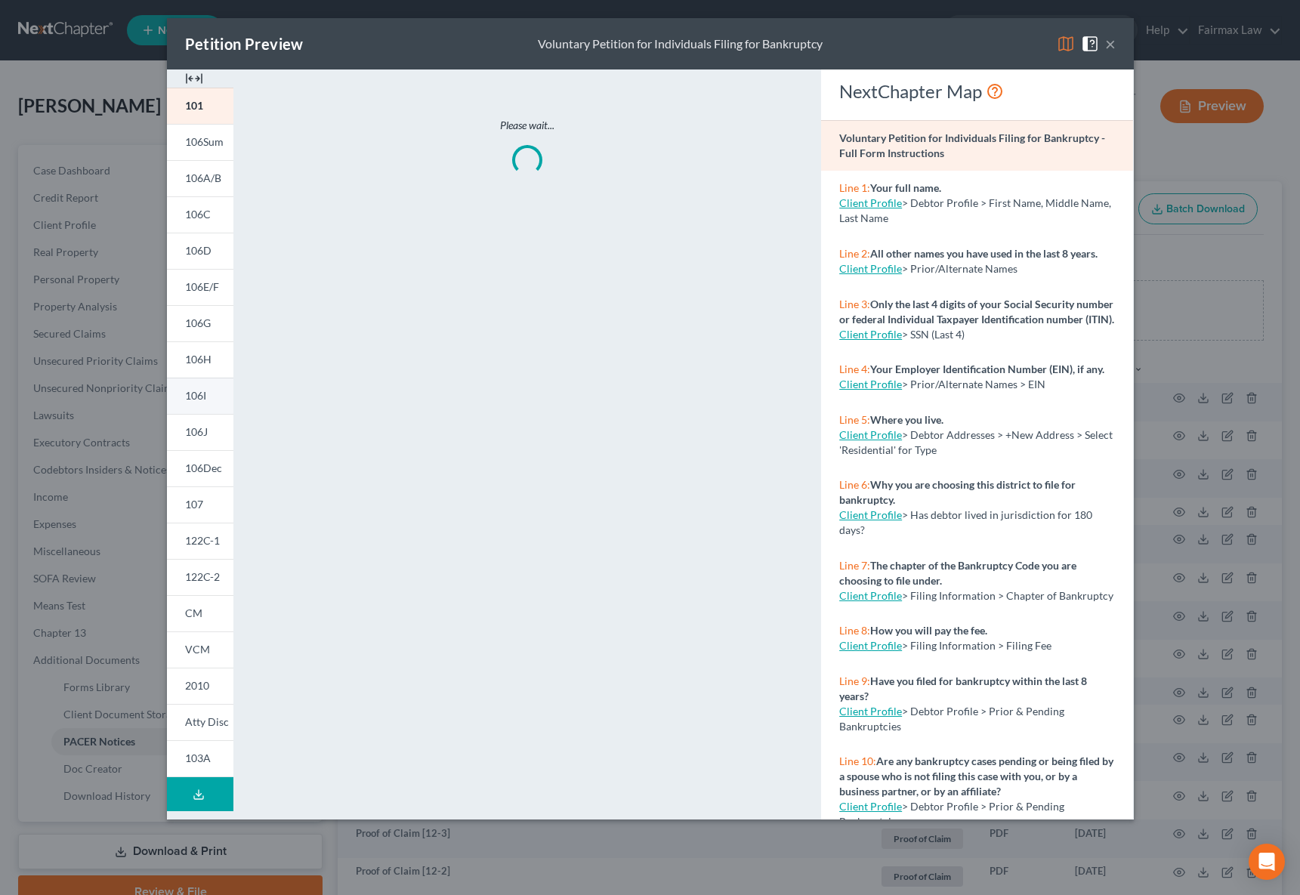
click at [210, 395] on link "106I" at bounding box center [200, 396] width 66 height 36
